Goal: Find specific page/section: Find specific page/section

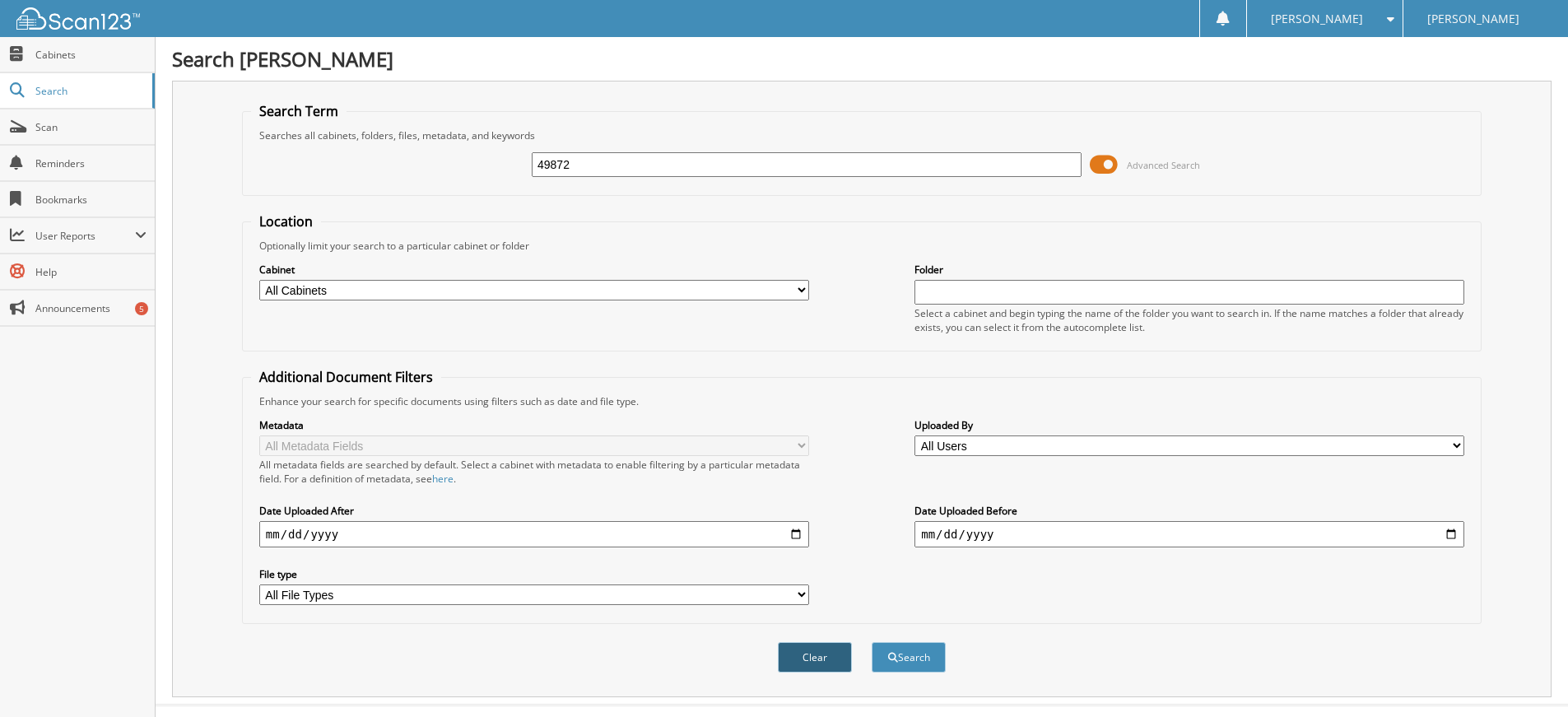
type input "49872"
click at [831, 655] on button "Clear" at bounding box center [815, 657] width 74 height 30
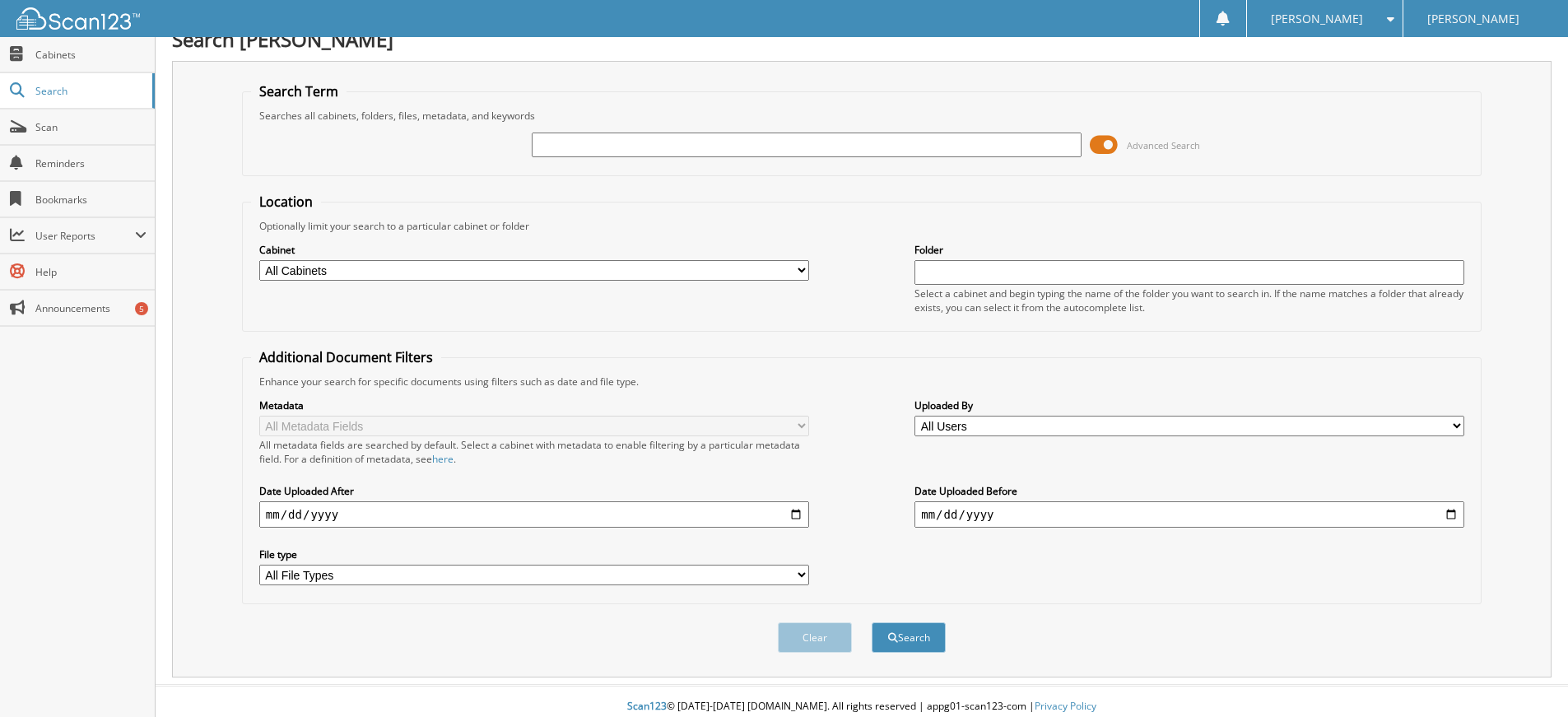
scroll to position [30, 0]
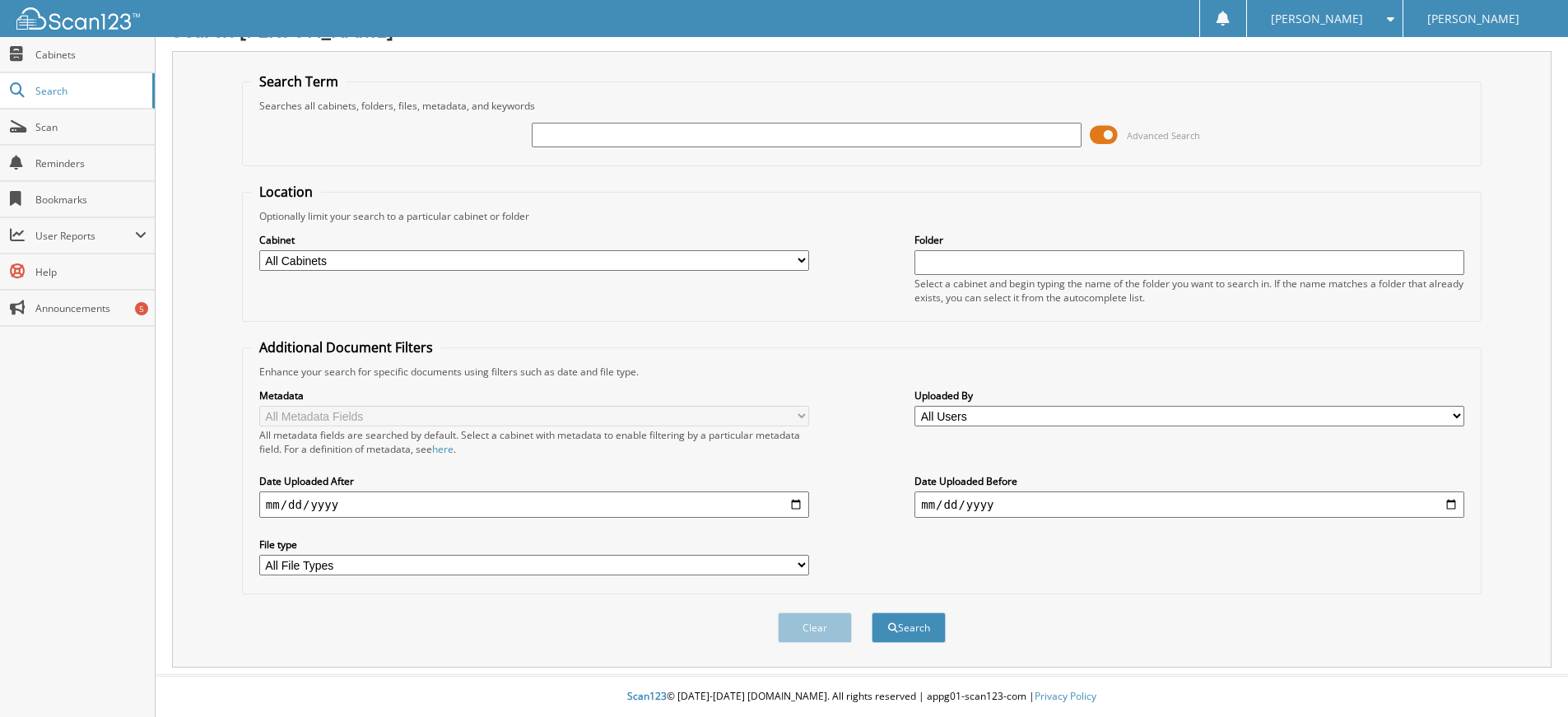
click at [713, 137] on input "text" at bounding box center [806, 135] width 550 height 25
type input "49872"
click at [932, 627] on button "Search" at bounding box center [909, 627] width 74 height 30
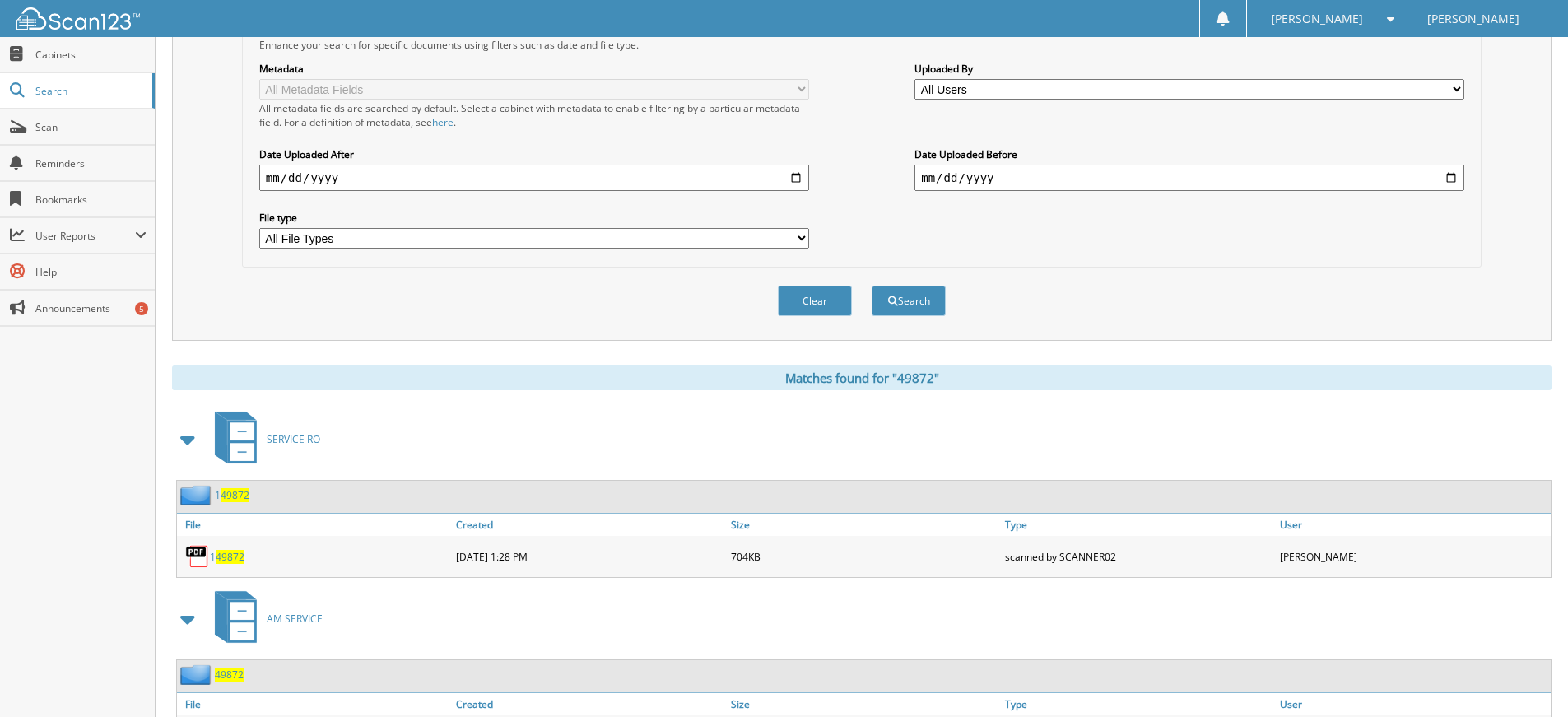
scroll to position [447, 0]
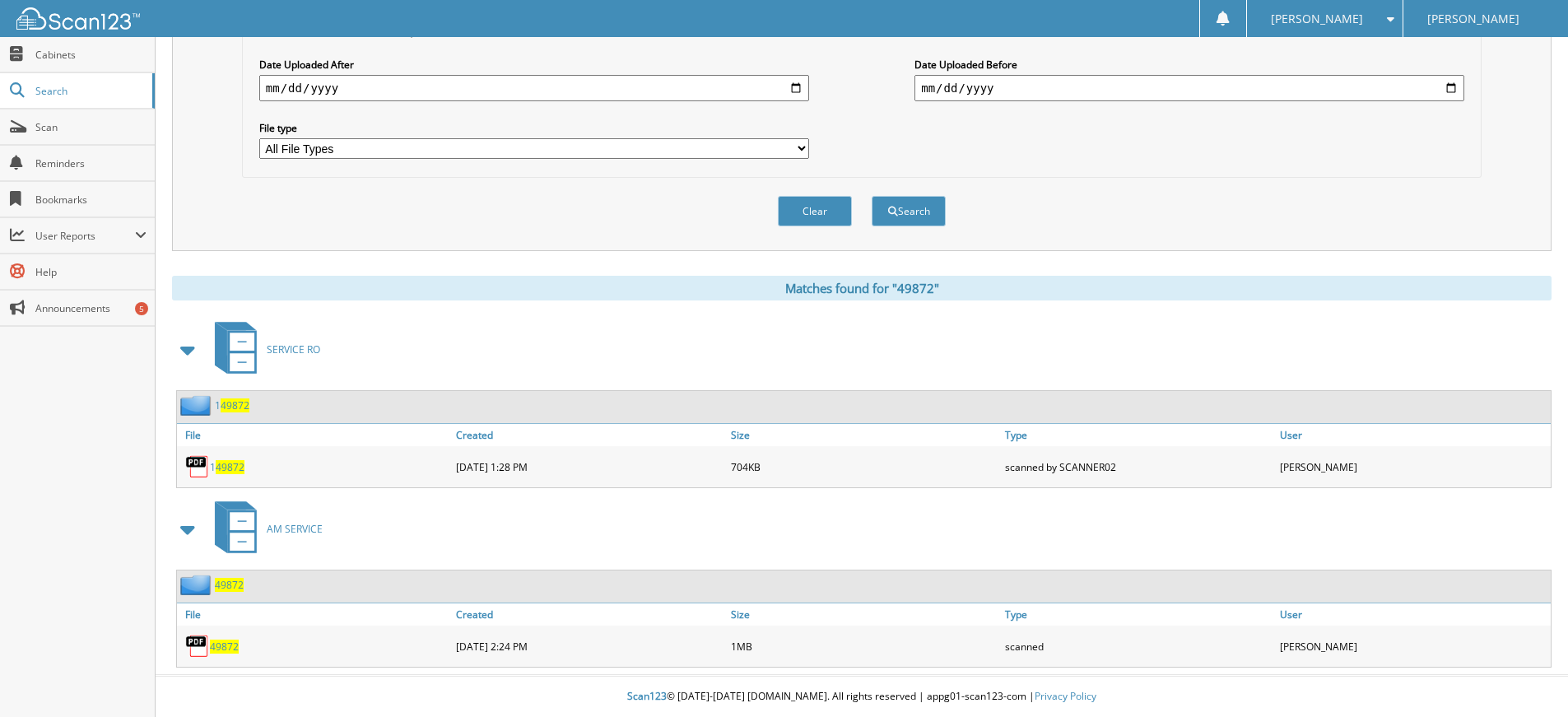
click at [227, 646] on span "49872" at bounding box center [224, 646] width 28 height 14
